Goal: Task Accomplishment & Management: Use online tool/utility

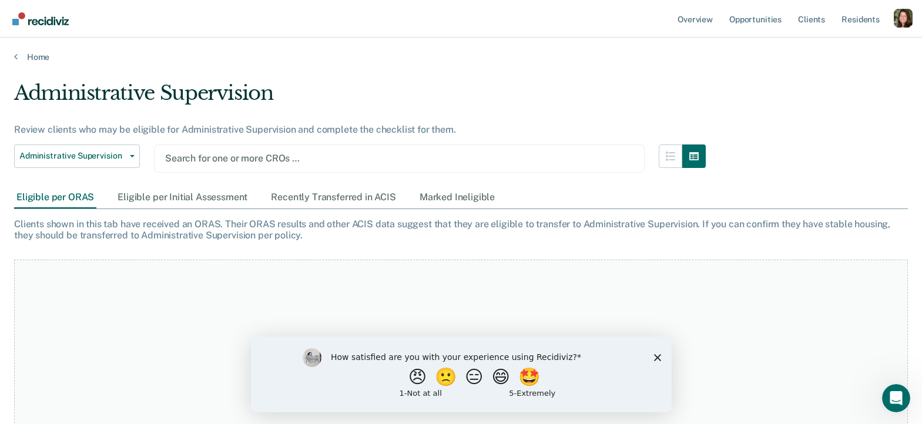
click at [657, 356] on polygon "Close survey" at bounding box center [657, 357] width 7 height 7
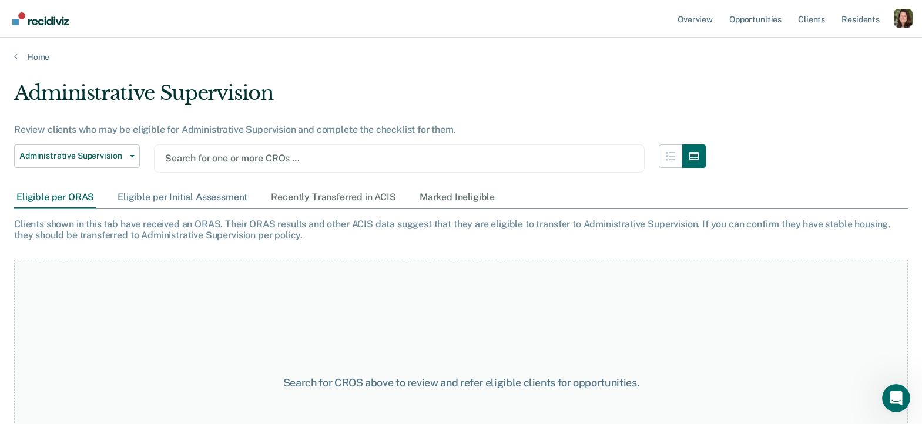
click at [183, 203] on div "Eligible per Initial Assessment" at bounding box center [182, 198] width 135 height 22
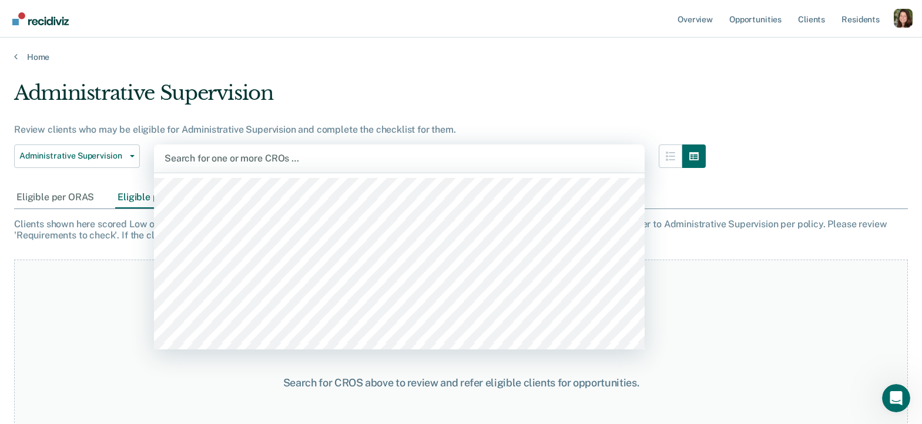
click at [253, 148] on div "Search for one or more CROs …" at bounding box center [399, 159] width 491 height 28
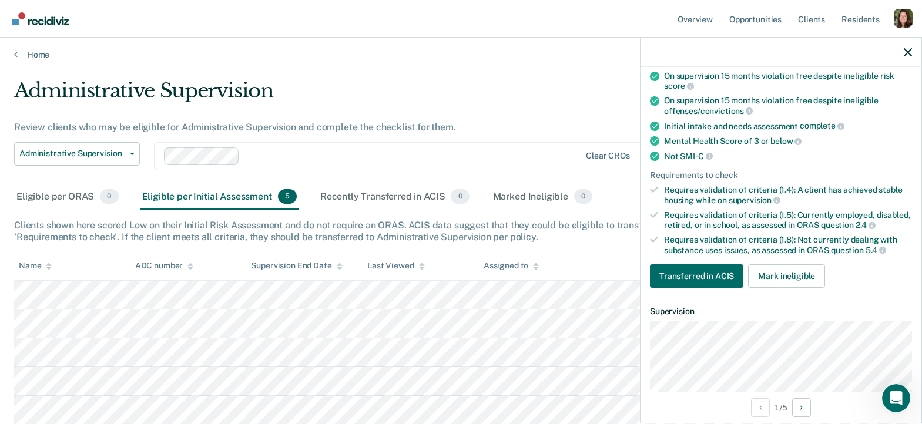
scroll to position [126, 0]
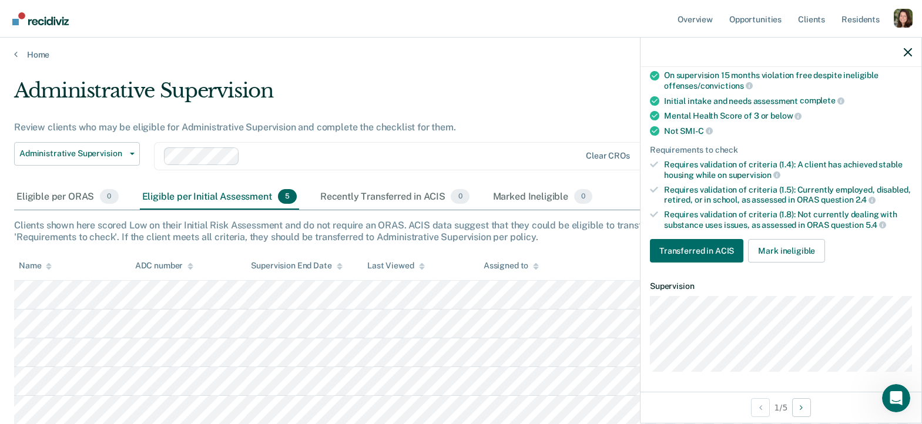
click at [902, 19] on div "Profile dropdown button" at bounding box center [903, 18] width 19 height 19
click at [819, 42] on body "Looks like you’re using Internet Explorer 11. For faster loading and a better e…" at bounding box center [461, 210] width 922 height 424
click at [898, 18] on div "Profile dropdown button" at bounding box center [903, 18] width 19 height 19
click at [822, 52] on body "Looks like you’re using Internet Explorer 11. For faster loading and a better e…" at bounding box center [461, 210] width 922 height 424
click at [905, 15] on div "Profile dropdown button" at bounding box center [903, 18] width 19 height 19
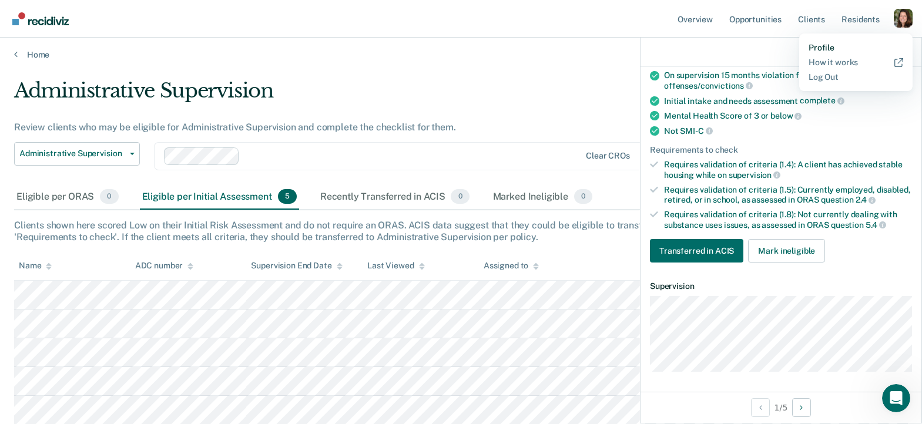
click at [828, 46] on link "Profile" at bounding box center [856, 48] width 95 height 10
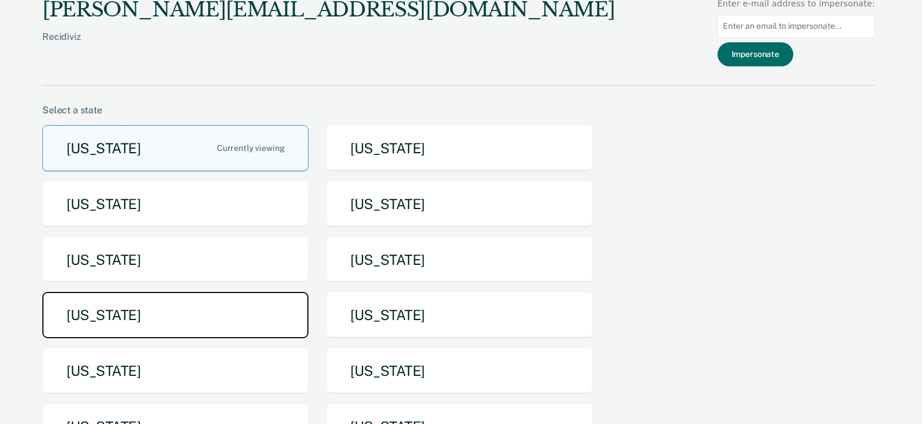
click at [224, 330] on button "[US_STATE]" at bounding box center [175, 315] width 266 height 46
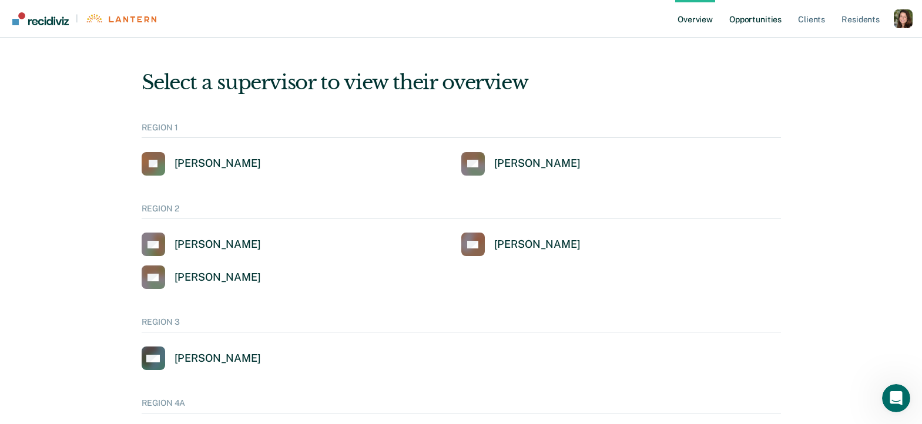
click at [755, 11] on link "Opportunities" at bounding box center [755, 19] width 57 height 38
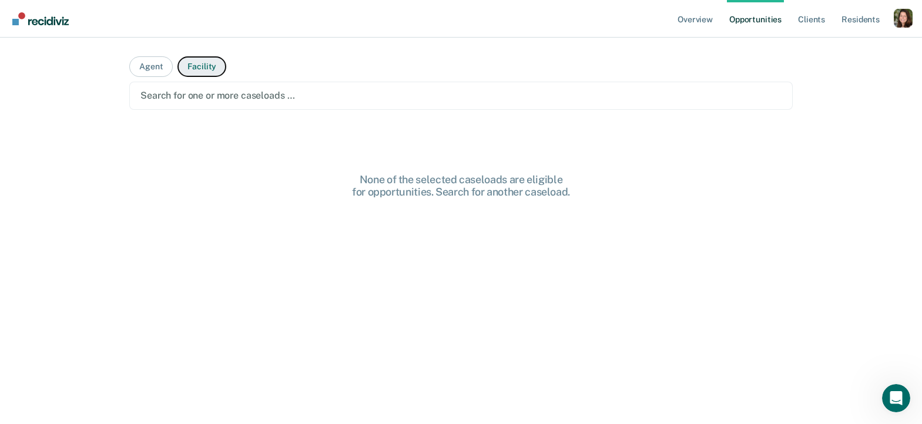
click at [186, 67] on button "Facility" at bounding box center [202, 66] width 49 height 21
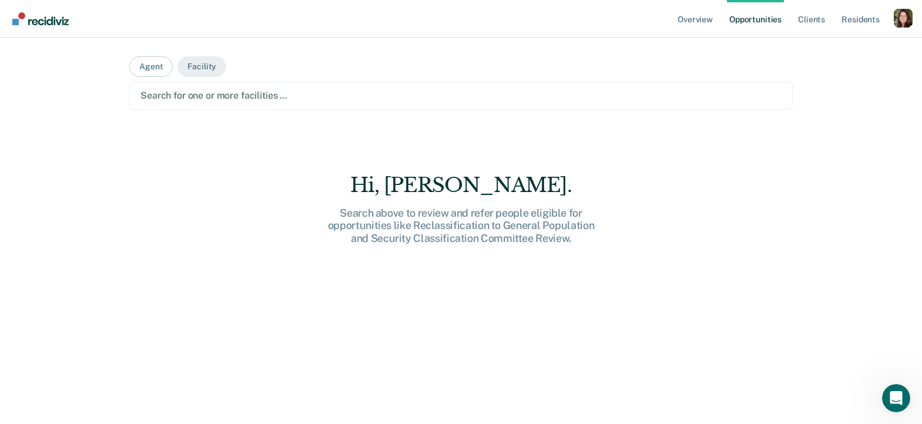
click at [186, 94] on div at bounding box center [460, 96] width 641 height 14
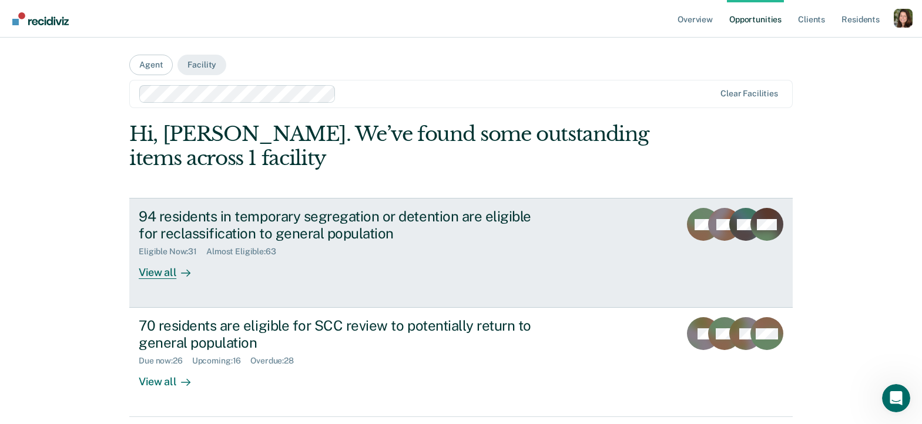
scroll to position [1, 0]
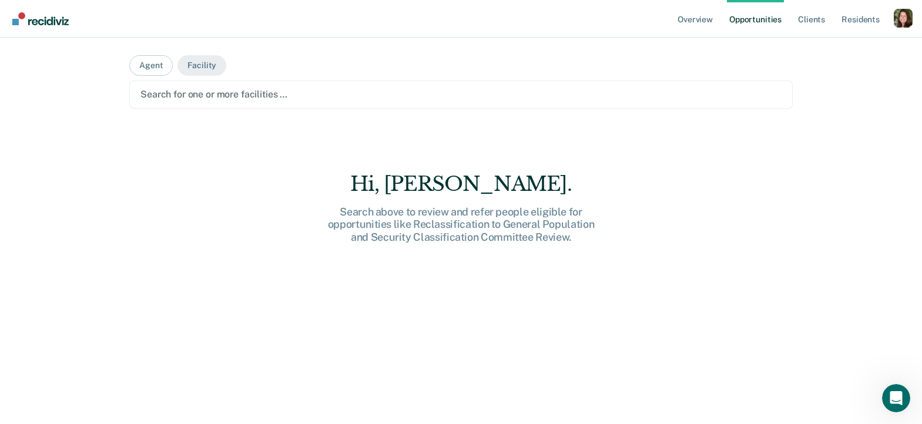
click at [305, 100] on div at bounding box center [460, 95] width 641 height 14
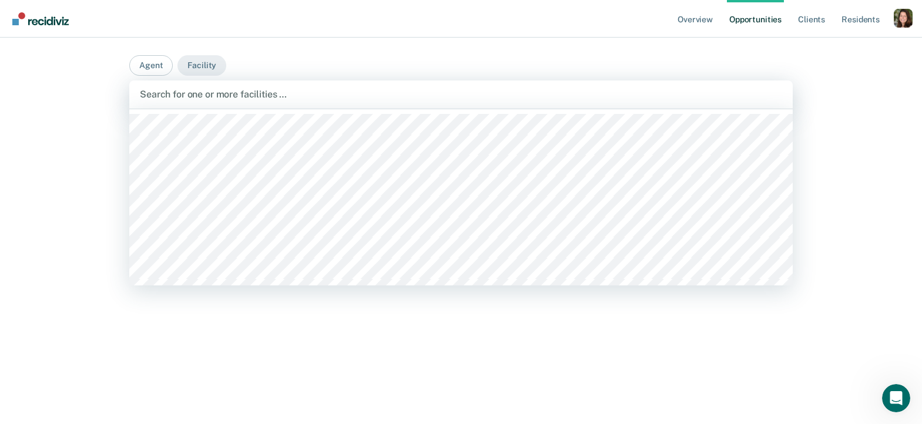
click at [365, 105] on div "Search for one or more facilities …" at bounding box center [461, 95] width 664 height 28
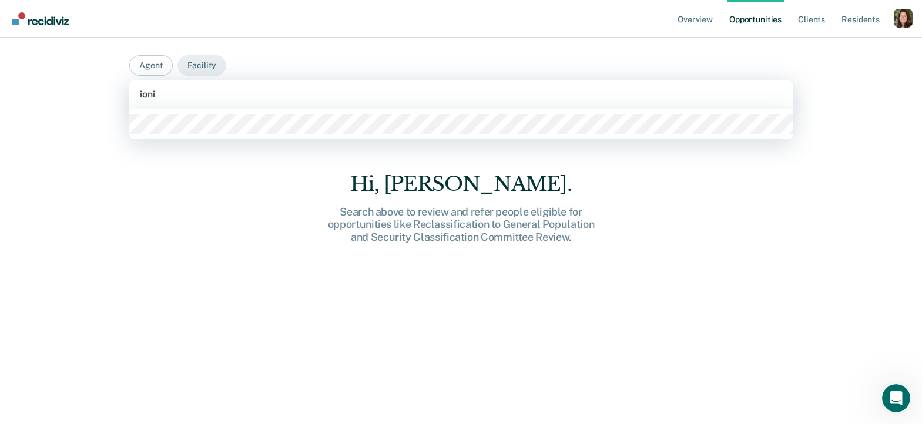
type input "ionia"
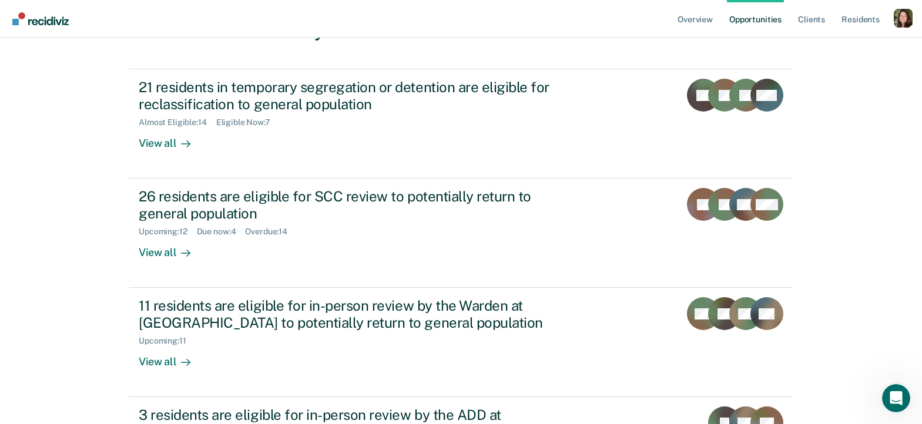
scroll to position [0, 0]
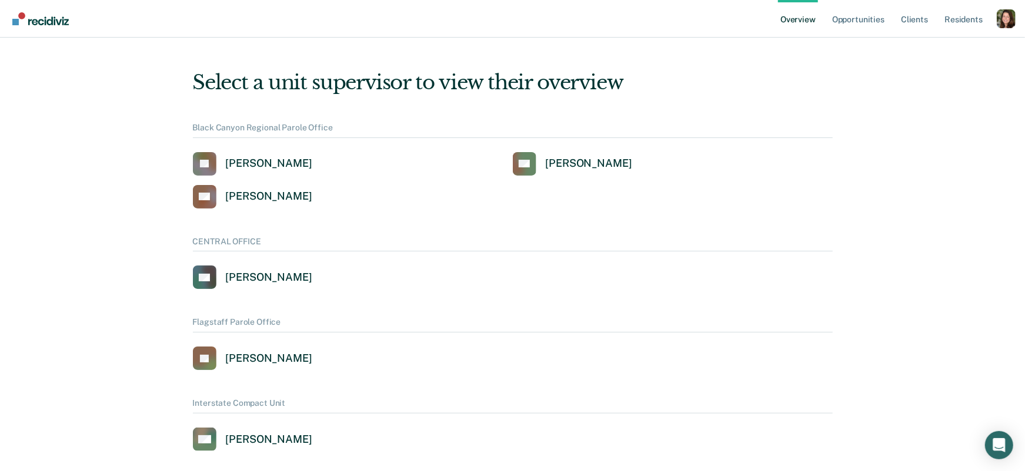
click at [922, 21] on div "Profile dropdown button" at bounding box center [1005, 18] width 19 height 19
click at [922, 47] on link "Profile" at bounding box center [958, 47] width 95 height 10
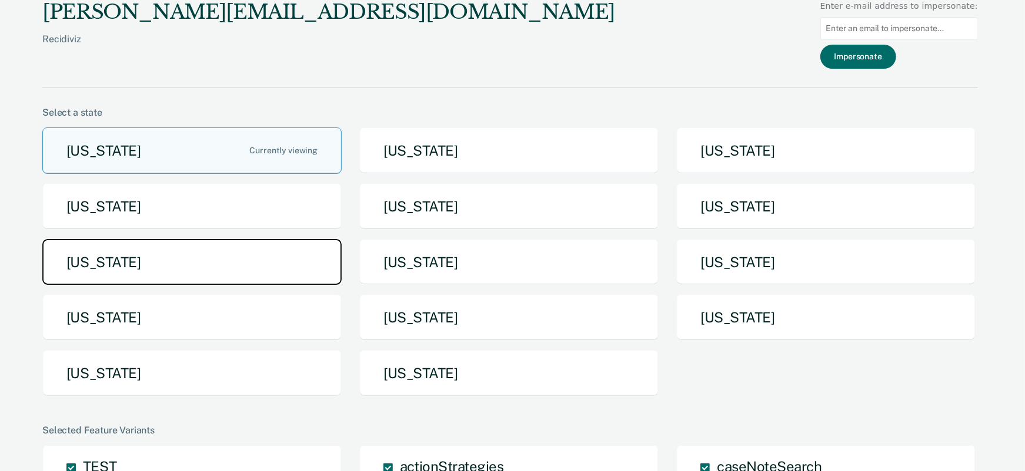
click at [216, 262] on button "[US_STATE]" at bounding box center [191, 262] width 299 height 46
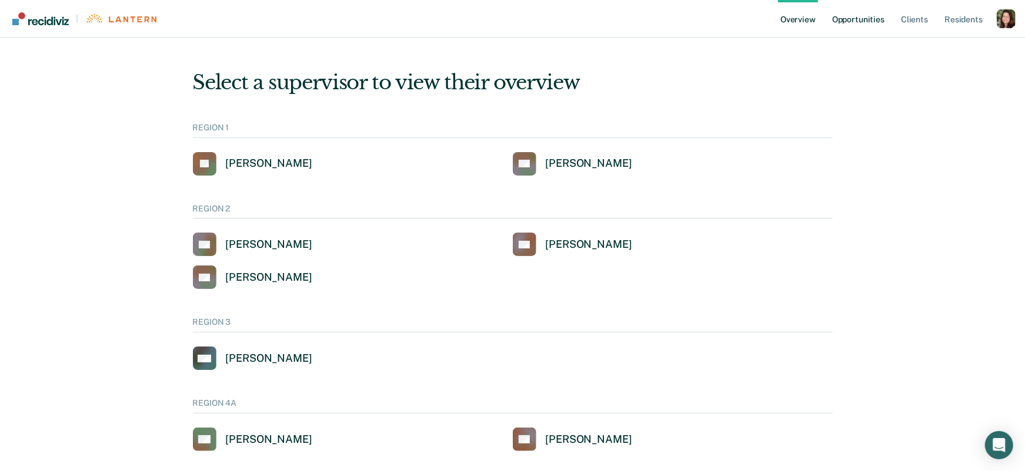
click at [835, 18] on link "Opportunities" at bounding box center [857, 19] width 57 height 38
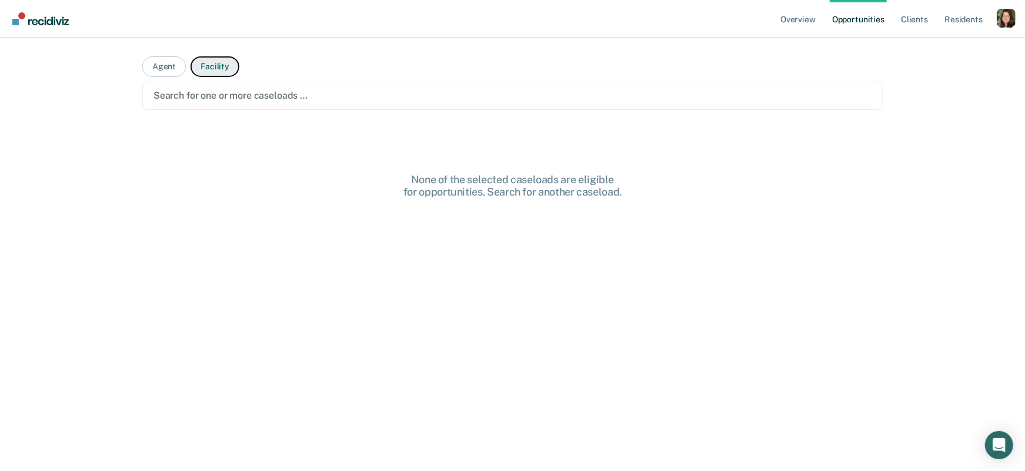
click at [206, 76] on button "Facility" at bounding box center [214, 66] width 49 height 21
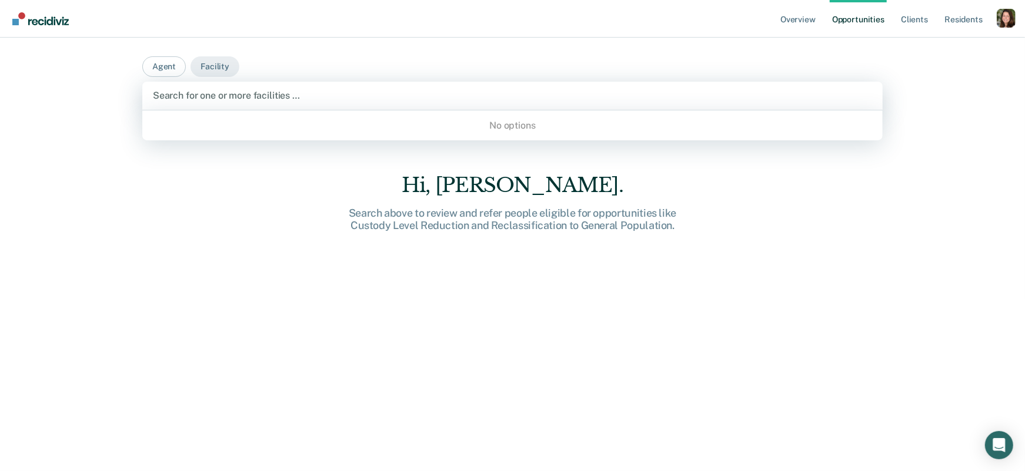
click at [206, 95] on div at bounding box center [512, 96] width 719 height 14
click at [239, 218] on div "Hi, [PERSON_NAME]. Search above to review and refer people eligible for opportu…" at bounding box center [512, 343] width 740 height 340
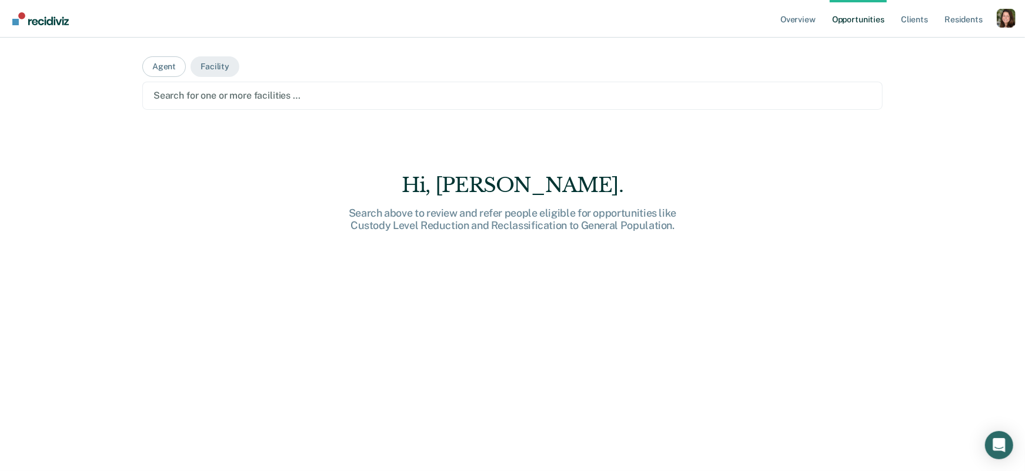
click at [235, 79] on main "Agent Facility Search for one or more facilities … Hi, [PERSON_NAME]. Search ab…" at bounding box center [512, 241] width 768 height 406
click at [228, 109] on main "Agent Facility Search for one or more facilities … Hi, [PERSON_NAME]. Search ab…" at bounding box center [512, 241] width 768 height 406
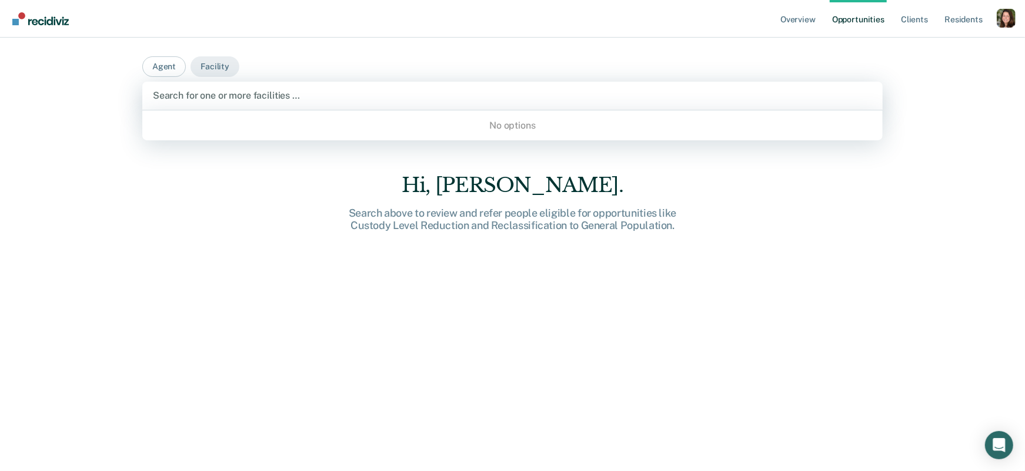
click at [228, 100] on div at bounding box center [512, 96] width 719 height 14
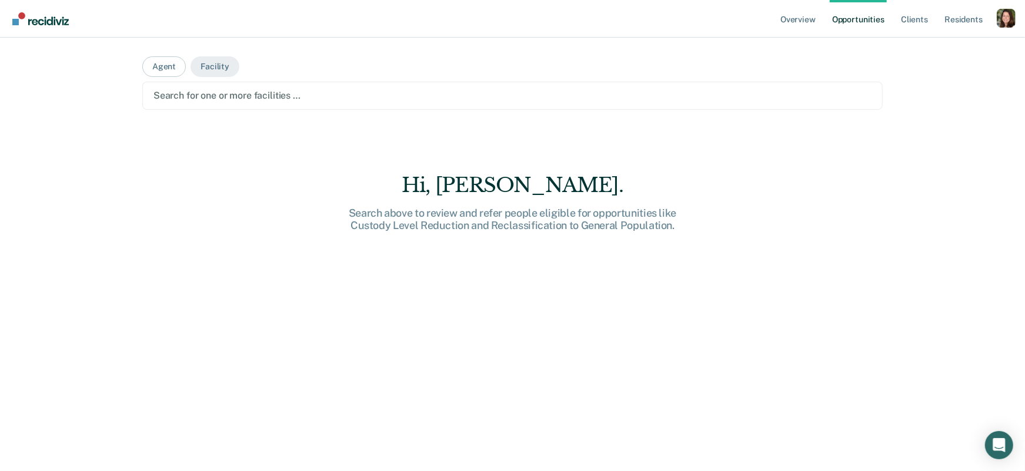
click at [922, 107] on div "Overview Opportunities Client s Resident s Profile How it works Log Out Agent F…" at bounding box center [512, 235] width 1025 height 471
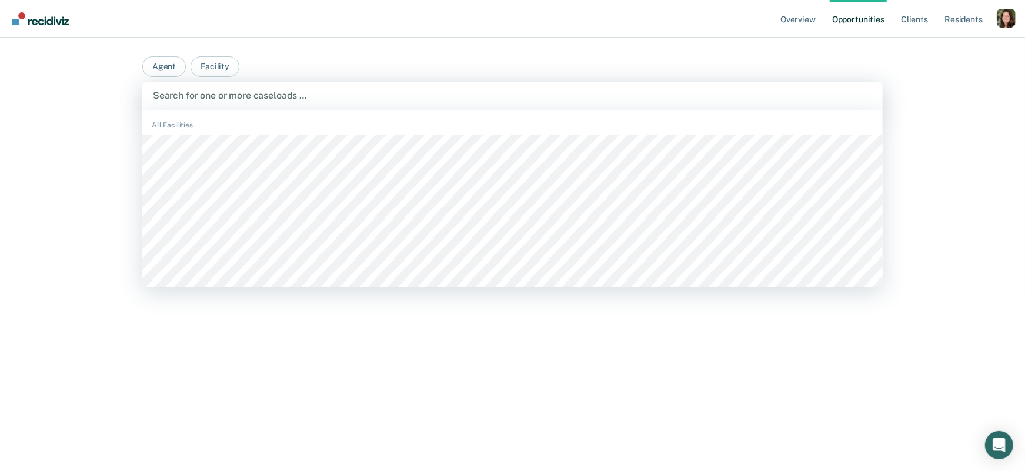
click at [247, 99] on div at bounding box center [512, 96] width 719 height 14
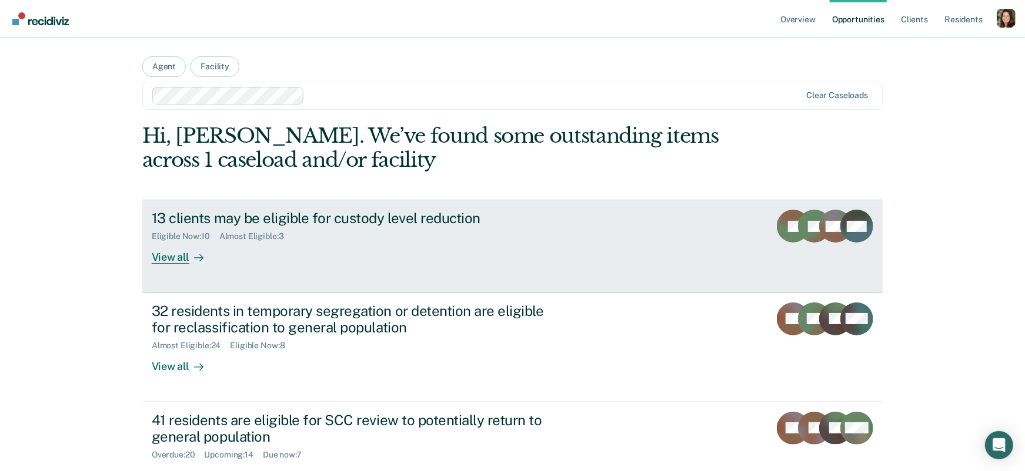
click at [336, 279] on link "13 clients may be eligible for custody level reduction Eligible Now : 10 Almost…" at bounding box center [512, 246] width 740 height 93
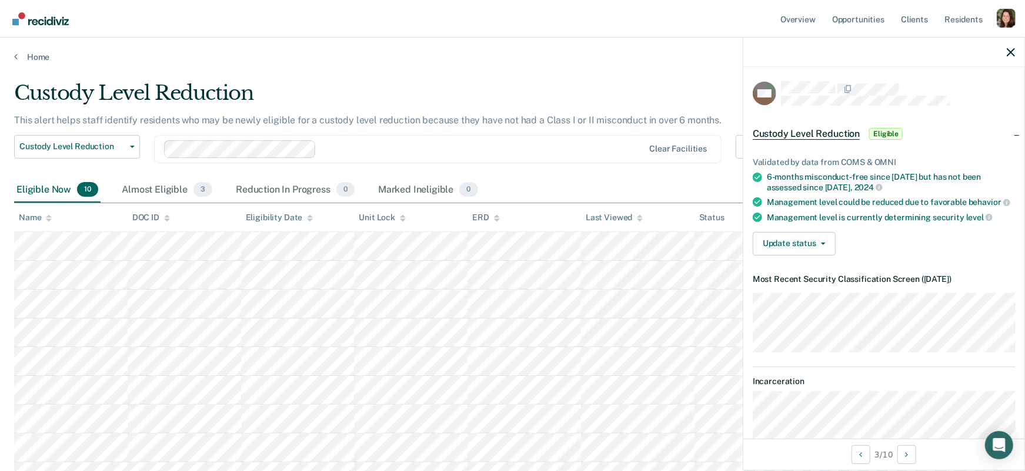
scroll to position [74, 0]
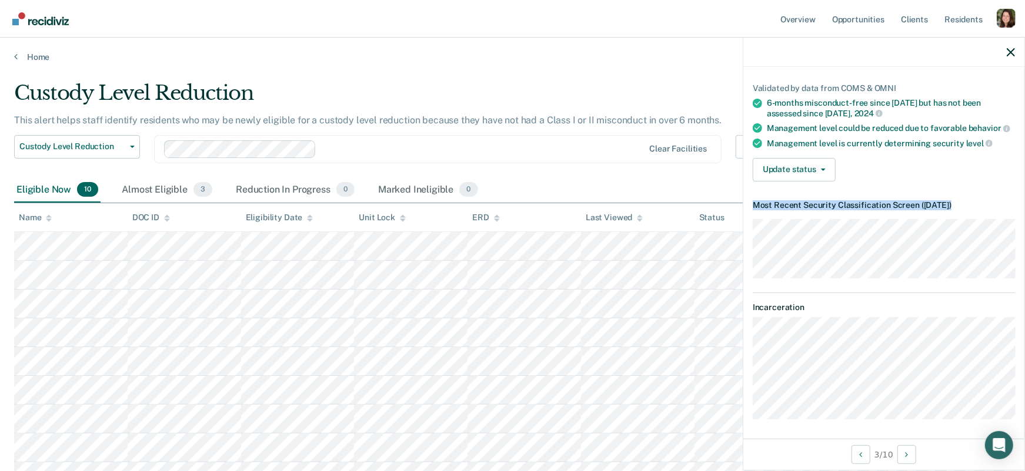
click at [965, 282] on article "MM Custody Level Reduction Eligible Validated by data from COMS & OMNI 6-months…" at bounding box center [883, 213] width 262 height 413
